Goal: Information Seeking & Learning: Learn about a topic

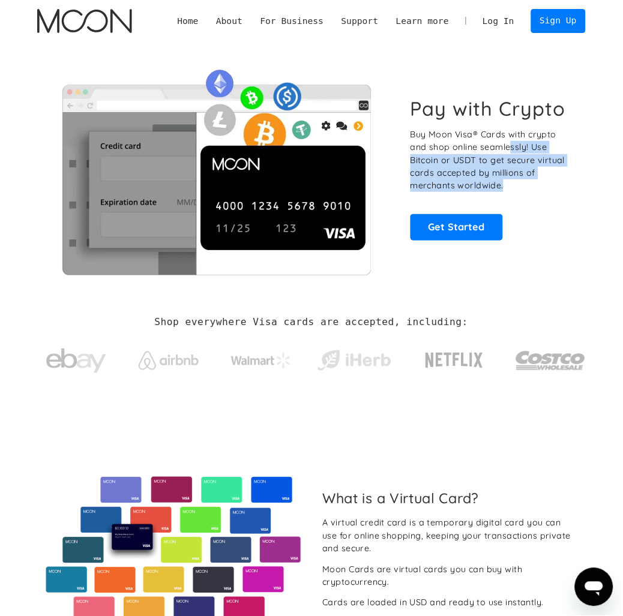
drag, startPoint x: 504, startPoint y: 195, endPoint x: 495, endPoint y: 149, distance: 47.1
click at [495, 149] on p "Buy Moon Visa® Cards with crypto and shop online seamlessly! Use Bitcoin or USD…" at bounding box center [493, 160] width 164 height 64
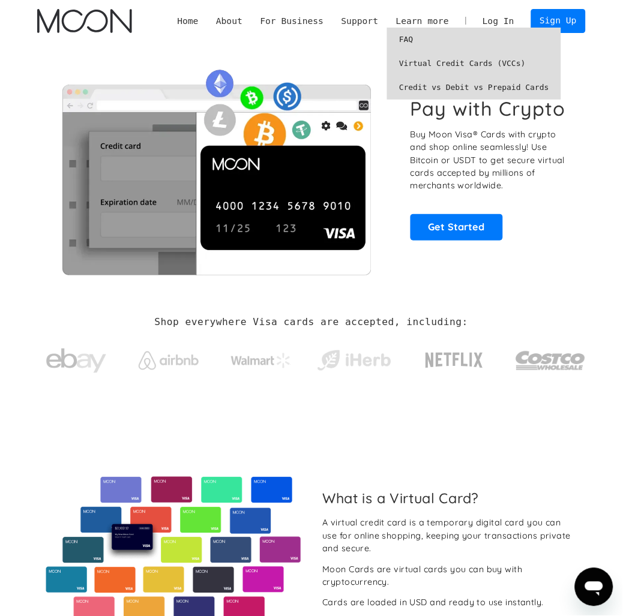
click at [439, 62] on link "Virtual Credit Cards (VCCs)" at bounding box center [474, 64] width 174 height 24
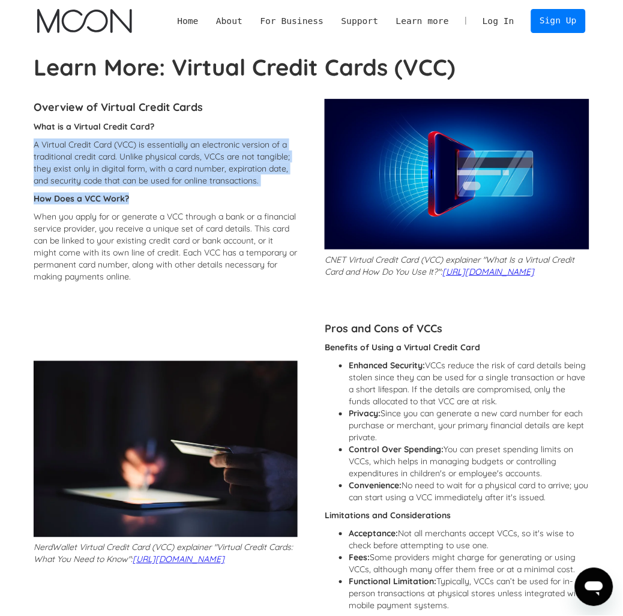
drag, startPoint x: 235, startPoint y: 193, endPoint x: 249, endPoint y: 136, distance: 59.4
click at [249, 136] on div "What is a Virtual Credit Card? A Virtual Credit Card (VCC) is essentially an el…" at bounding box center [166, 205] width 264 height 168
drag, startPoint x: 249, startPoint y: 136, endPoint x: 261, endPoint y: 182, distance: 47.7
click at [261, 182] on div "What is a Virtual Credit Card? A Virtual Credit Card (VCC) is essentially an el…" at bounding box center [166, 205] width 264 height 168
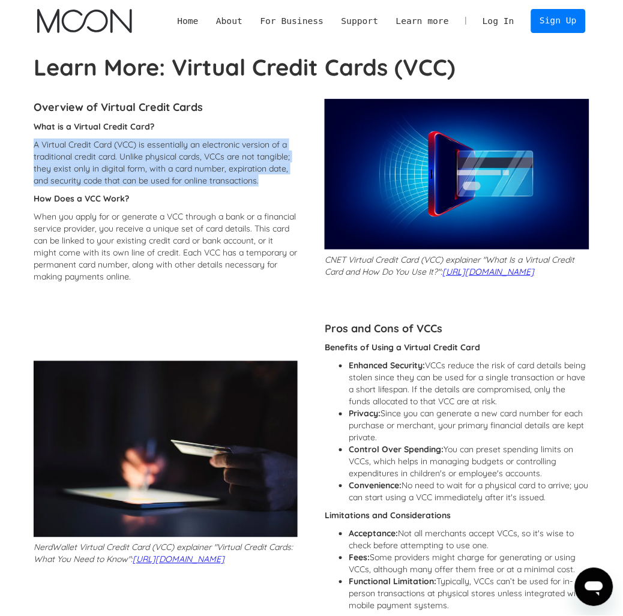
click at [261, 182] on p "A Virtual Credit Card (VCC) is essentially an electronic version of a tradition…" at bounding box center [166, 163] width 264 height 48
drag, startPoint x: 264, startPoint y: 184, endPoint x: 259, endPoint y: 139, distance: 45.9
click at [259, 139] on p "A Virtual Credit Card (VCC) is essentially an electronic version of a tradition…" at bounding box center [166, 163] width 264 height 48
drag, startPoint x: 259, startPoint y: 138, endPoint x: 263, endPoint y: 176, distance: 38.6
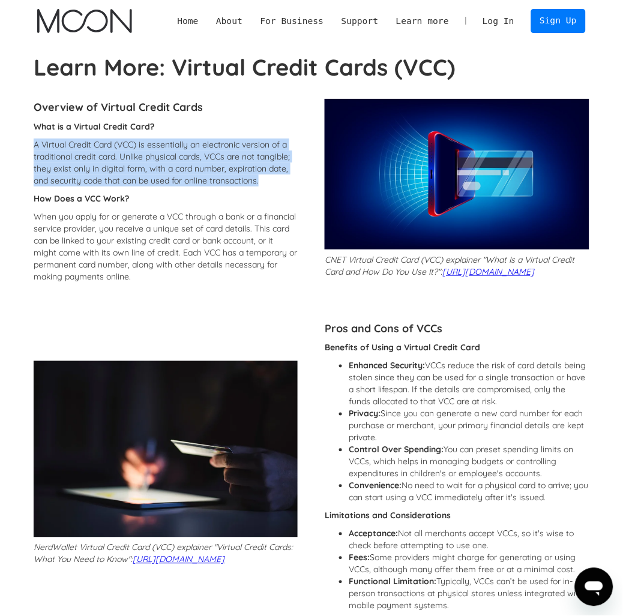
click at [263, 176] on div "What is a Virtual Credit Card? A Virtual Credit Card (VCC) is essentially an el…" at bounding box center [166, 205] width 264 height 168
click at [263, 176] on p "A Virtual Credit Card (VCC) is essentially an electronic version of a tradition…" at bounding box center [166, 163] width 264 height 48
drag, startPoint x: 264, startPoint y: 183, endPoint x: 256, endPoint y: 138, distance: 45.8
click at [256, 138] on div "What is a Virtual Credit Card? A Virtual Credit Card (VCC) is essentially an el…" at bounding box center [166, 205] width 264 height 168
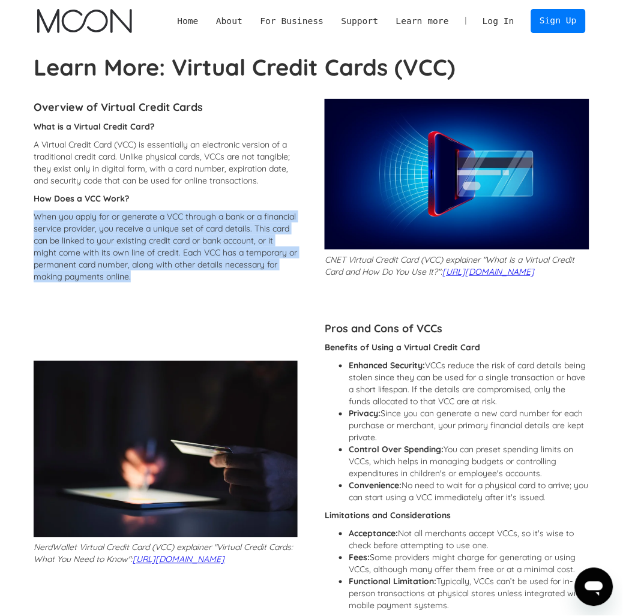
drag, startPoint x: 242, startPoint y: 202, endPoint x: 244, endPoint y: 274, distance: 72.0
click at [244, 274] on div "What is a Virtual Credit Card? A Virtual Credit Card (VCC) is essentially an el…" at bounding box center [166, 205] width 264 height 168
click at [244, 274] on p "When you apply for or generate a VCC through a bank or a financial service prov…" at bounding box center [166, 247] width 264 height 72
drag, startPoint x: 244, startPoint y: 278, endPoint x: 232, endPoint y: 205, distance: 74.2
click at [232, 205] on div "What is a Virtual Credit Card? A Virtual Credit Card (VCC) is essentially an el…" at bounding box center [166, 205] width 264 height 168
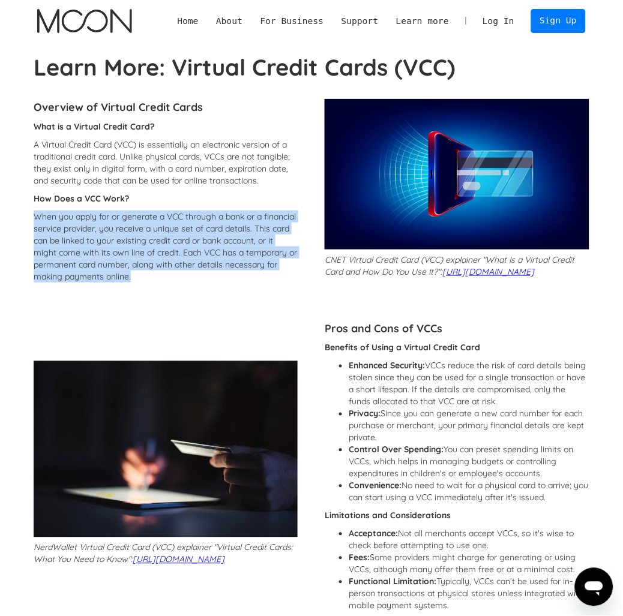
click at [232, 205] on div "What is a Virtual Credit Card? A Virtual Credit Card (VCC) is essentially an el…" at bounding box center [166, 205] width 264 height 168
drag, startPoint x: 232, startPoint y: 199, endPoint x: 247, endPoint y: 271, distance: 73.4
click at [247, 271] on div "What is a Virtual Credit Card? A Virtual Credit Card (VCC) is essentially an el…" at bounding box center [166, 205] width 264 height 168
click at [247, 271] on p "When you apply for or generate a VCC through a bank or a financial service prov…" at bounding box center [166, 247] width 264 height 72
drag, startPoint x: 247, startPoint y: 284, endPoint x: 235, endPoint y: 191, distance: 93.9
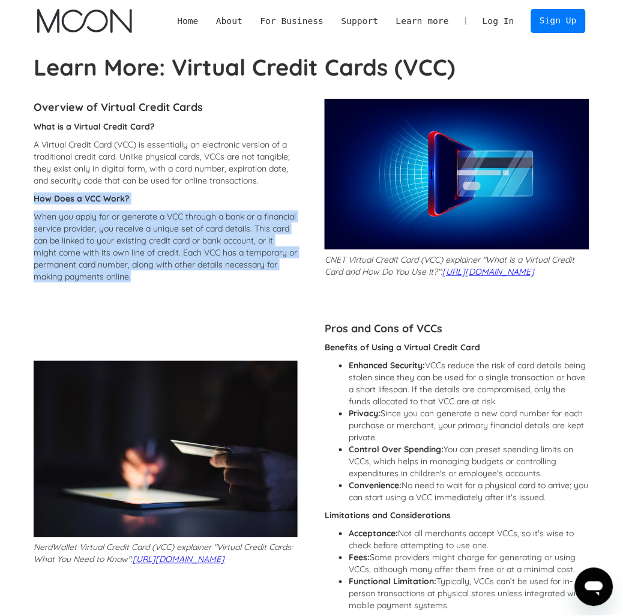
click at [235, 191] on div "What is a Virtual Credit Card? A Virtual Credit Card (VCC) is essentially an el…" at bounding box center [166, 205] width 264 height 168
drag, startPoint x: 218, startPoint y: 281, endPoint x: 208, endPoint y: 208, distance: 73.3
click at [208, 210] on div "What is a Virtual Credit Card? A Virtual Credit Card (VCC) is essentially an el…" at bounding box center [166, 205] width 264 height 168
click at [208, 208] on div "What is a Virtual Credit Card? A Virtual Credit Card (VCC) is essentially an el…" at bounding box center [166, 205] width 264 height 168
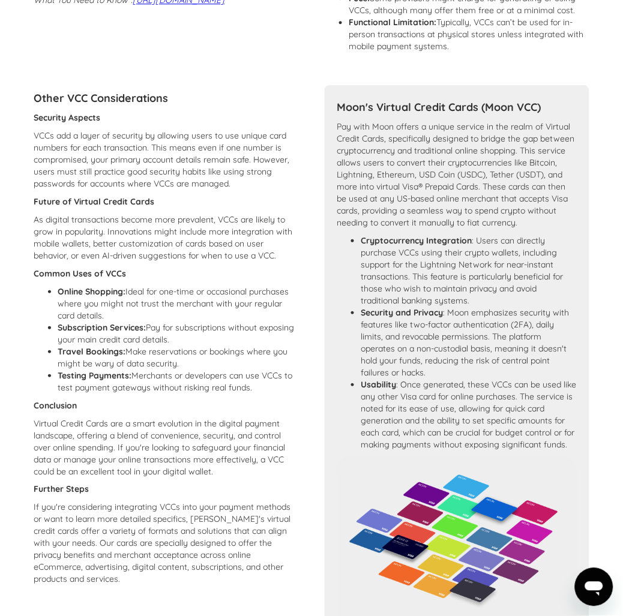
scroll to position [947, 0]
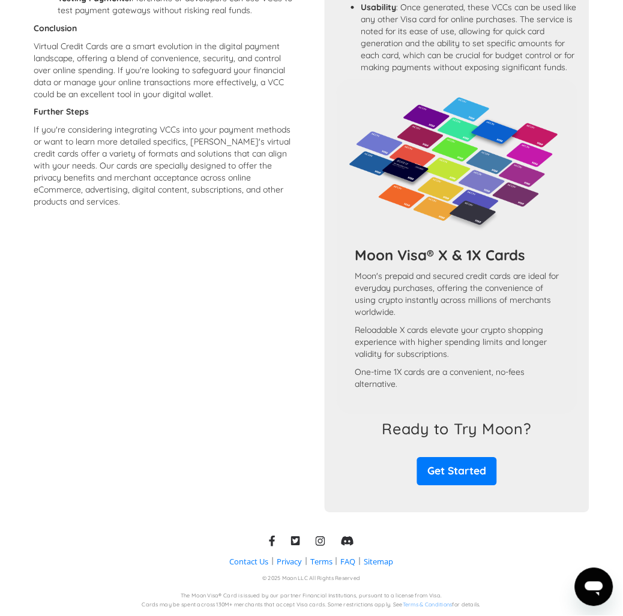
click at [254, 290] on div "Other VCC Considerations Security Aspects VCCs add a layer of security by allow…" at bounding box center [166, 110] width 264 height 805
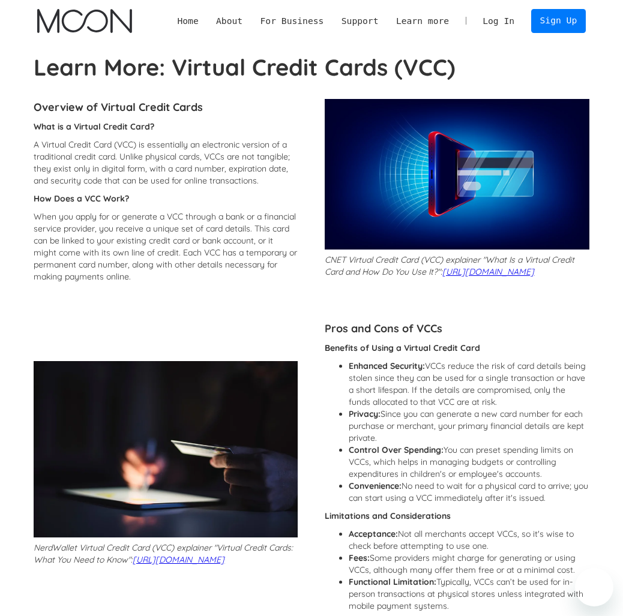
scroll to position [947, 0]
